Goal: Task Accomplishment & Management: Manage account settings

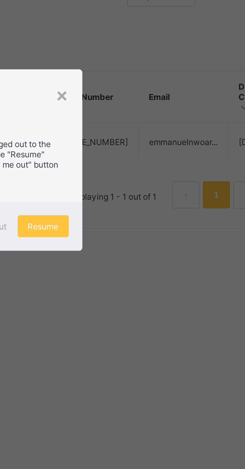
click at [157, 261] on span "Resume" at bounding box center [151, 259] width 11 height 4
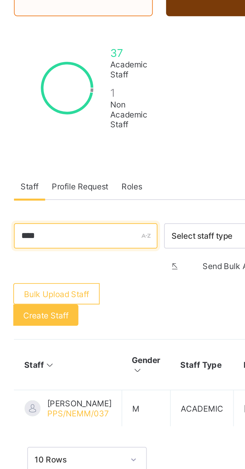
click at [102, 162] on input "****" at bounding box center [96, 163] width 54 height 10
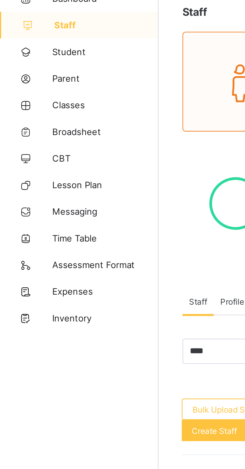
click at [32, 48] on span "Student" at bounding box center [40, 50] width 40 height 4
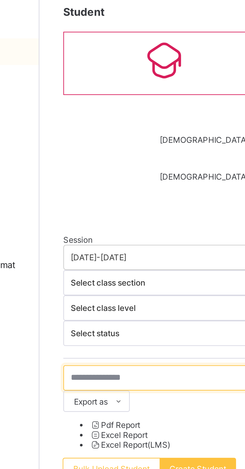
click at [106, 168] on input "text" at bounding box center [106, 173] width 75 height 10
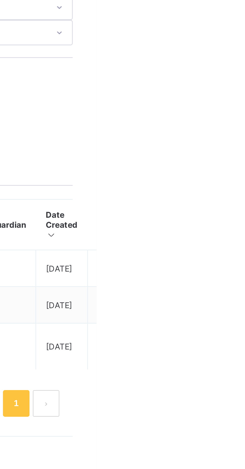
type input "*********"
click at [0, 0] on ul "View Profile Edit Student Link Parent/Guardian Delete Student" at bounding box center [0, 0] width 0 height 0
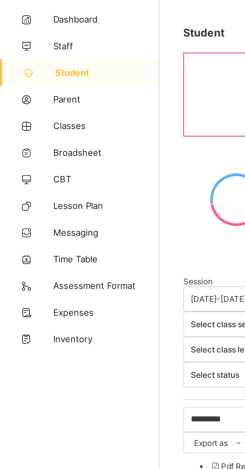
click at [29, 70] on span "Classes" at bounding box center [40, 70] width 40 height 4
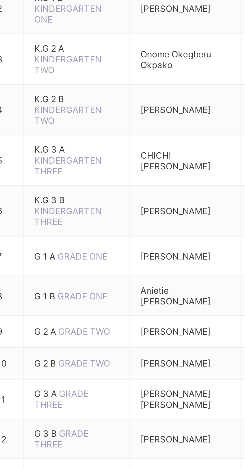
click at [92, 281] on span "G 3 B" at bounding box center [90, 283] width 9 height 4
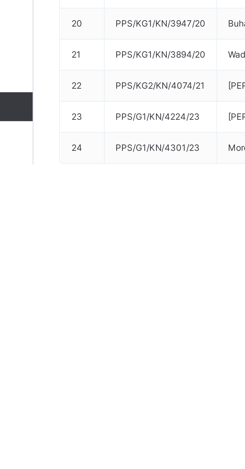
scroll to position [13, 0]
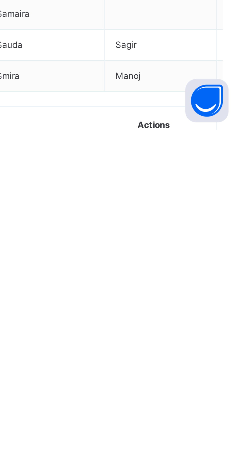
click at [0, 0] on div "Remove from Class" at bounding box center [0, 0] width 0 height 0
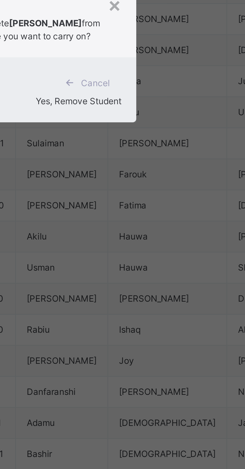
click at [161, 254] on span "Yes, Remove Student" at bounding box center [146, 253] width 30 height 4
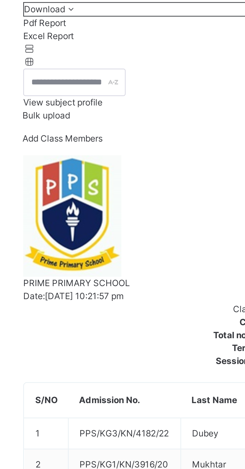
scroll to position [39, 0]
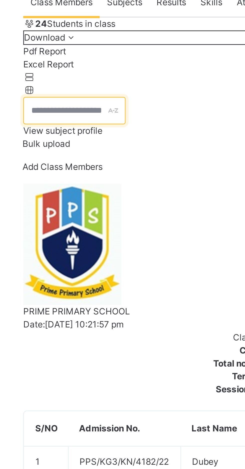
click at [105, 59] on input "text" at bounding box center [87, 55] width 36 height 10
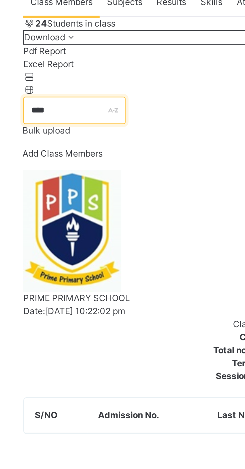
type input "*****"
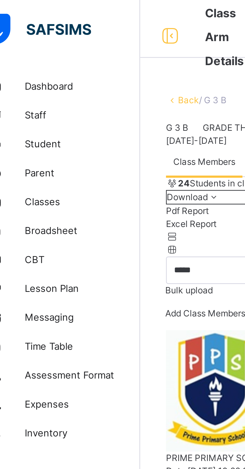
click at [26, 49] on span "Student" at bounding box center [40, 50] width 40 height 5
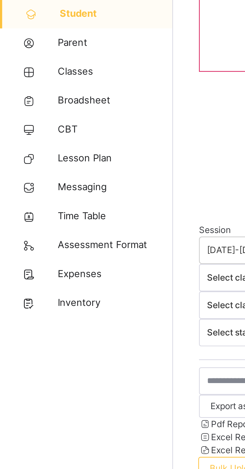
click at [24, 59] on span "Parent" at bounding box center [40, 60] width 40 height 5
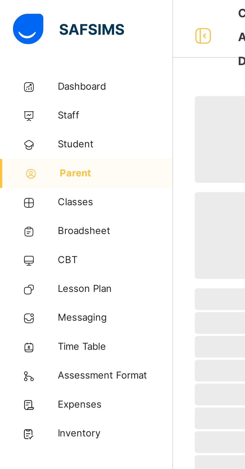
click at [29, 48] on span "Student" at bounding box center [40, 50] width 40 height 5
